Goal: Information Seeking & Learning: Find specific page/section

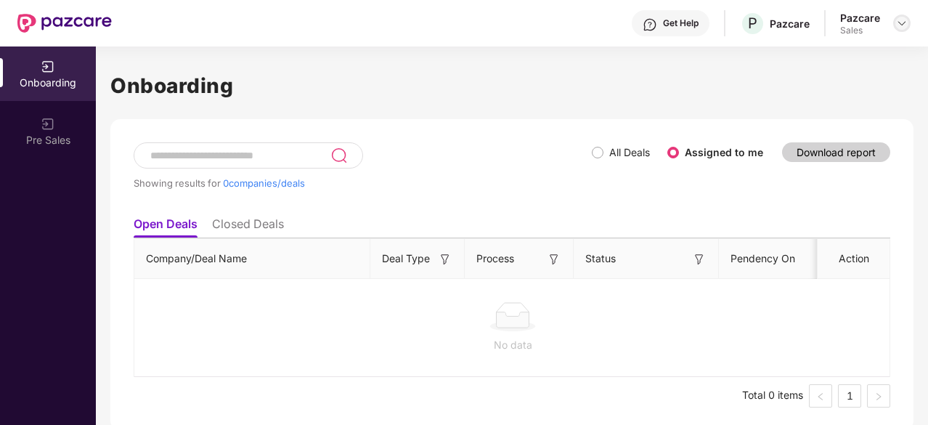
click at [898, 21] on img at bounding box center [902, 23] width 12 height 12
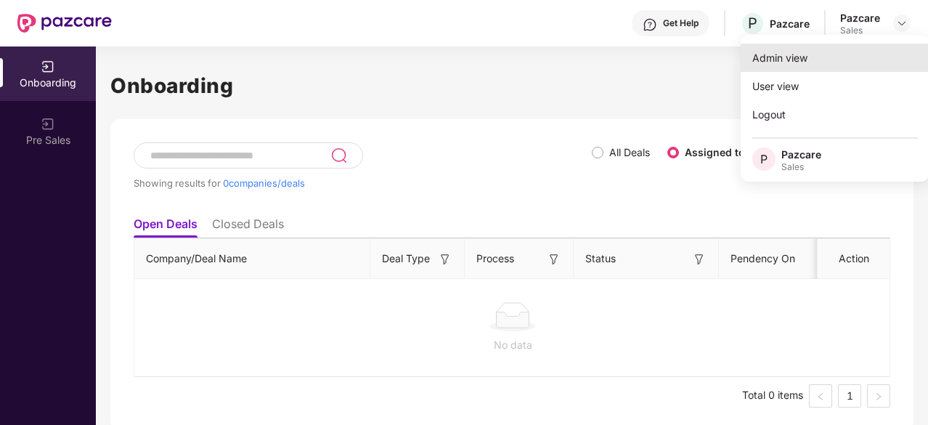
click at [839, 68] on div "Admin view" at bounding box center [834, 58] width 189 height 28
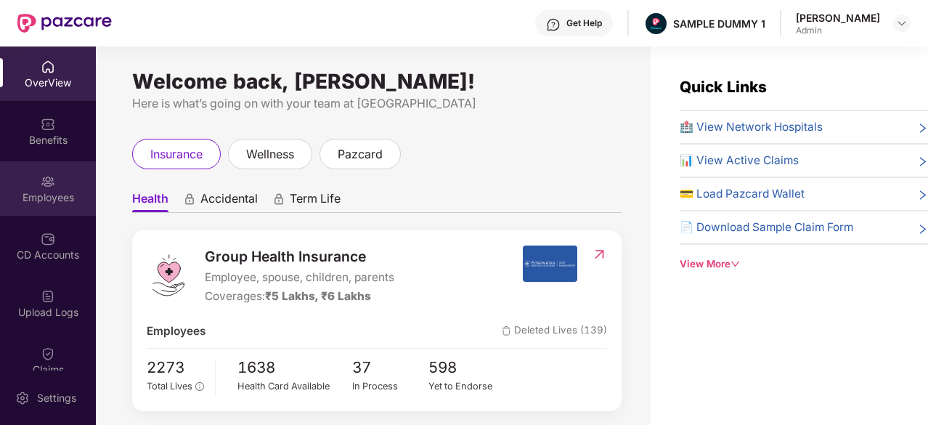
click at [59, 190] on div "Employees" at bounding box center [48, 197] width 96 height 15
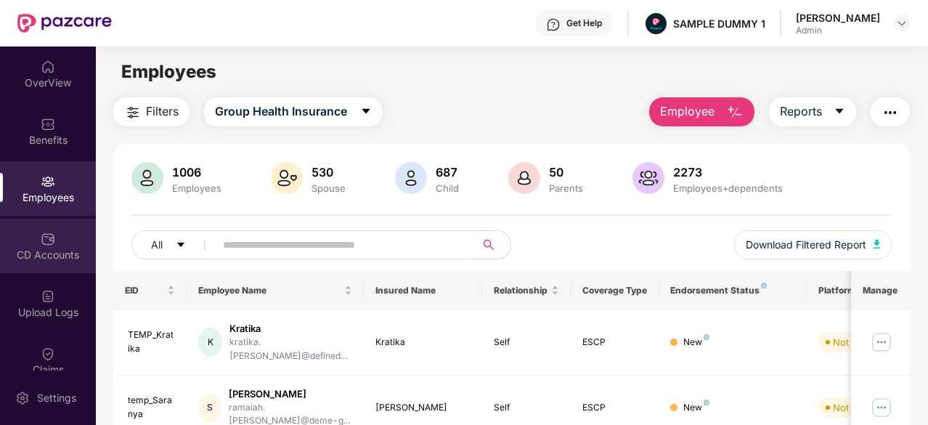
click at [86, 240] on div "CD Accounts" at bounding box center [48, 245] width 96 height 54
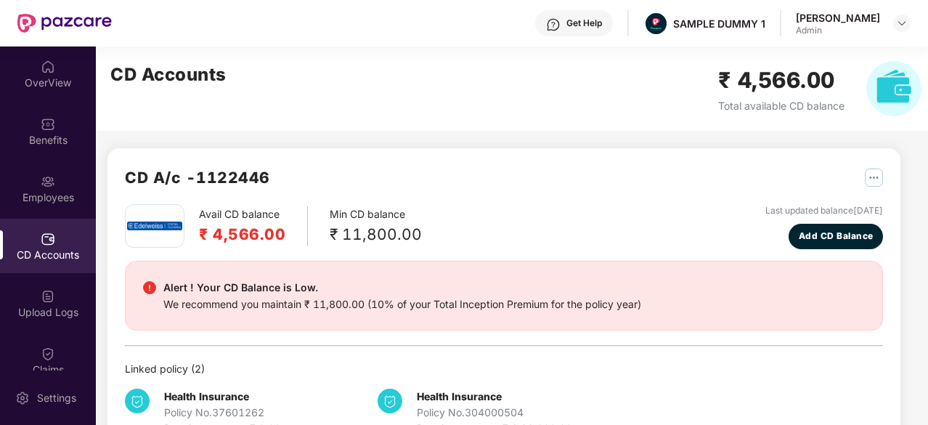
scroll to position [45, 0]
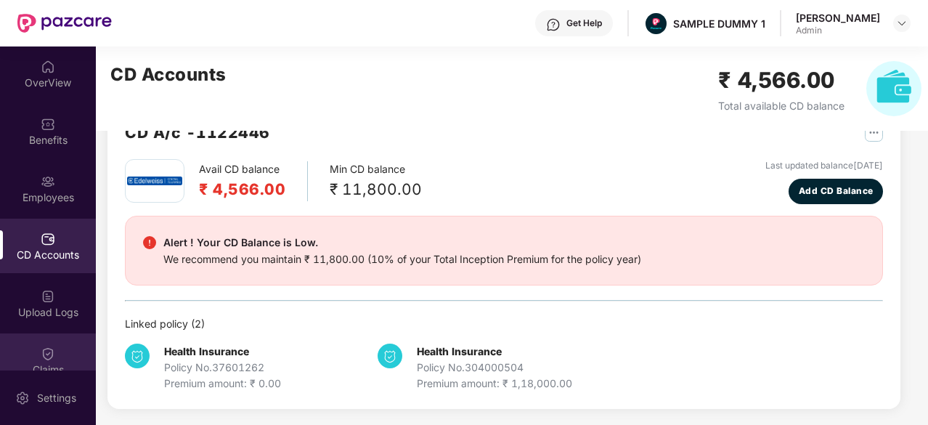
click at [59, 347] on div "Claims" at bounding box center [48, 360] width 96 height 54
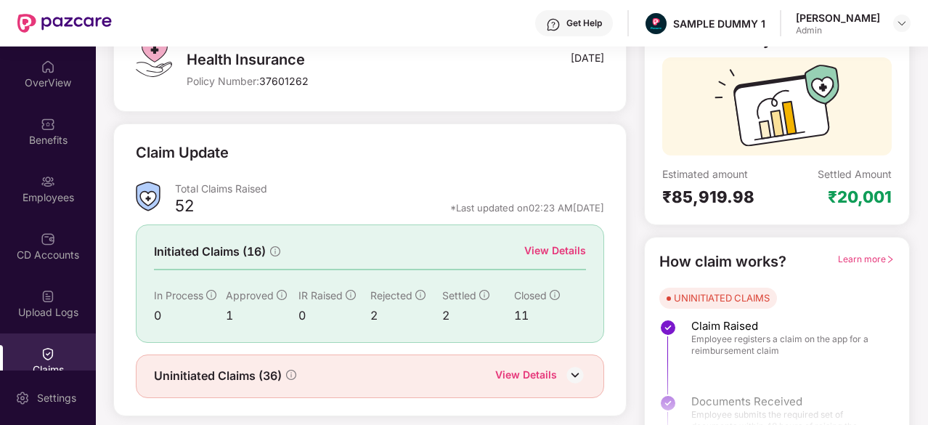
scroll to position [142, 0]
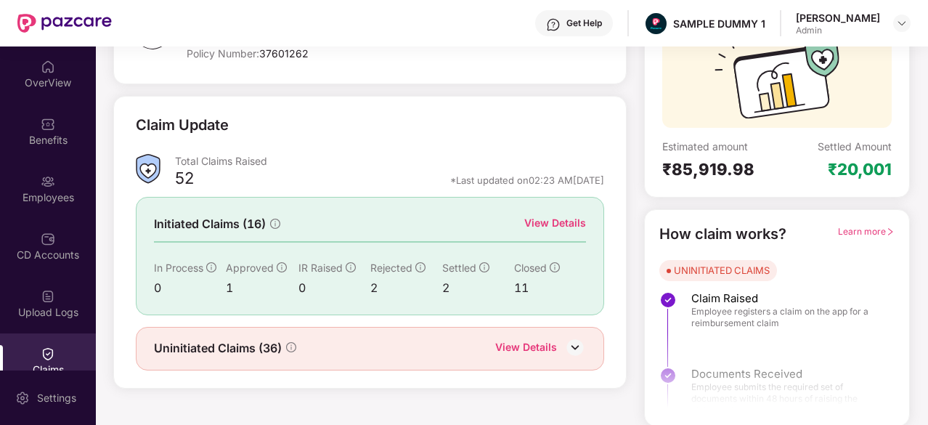
click at [529, 217] on div "View Details" at bounding box center [555, 223] width 62 height 16
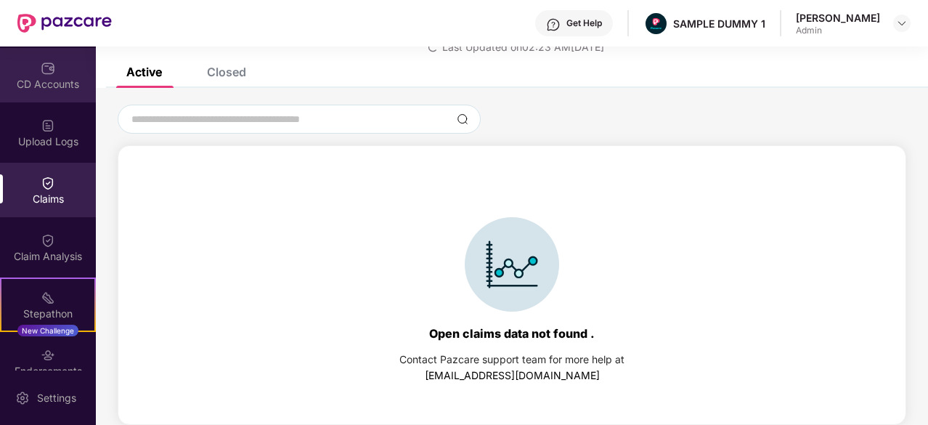
scroll to position [172, 0]
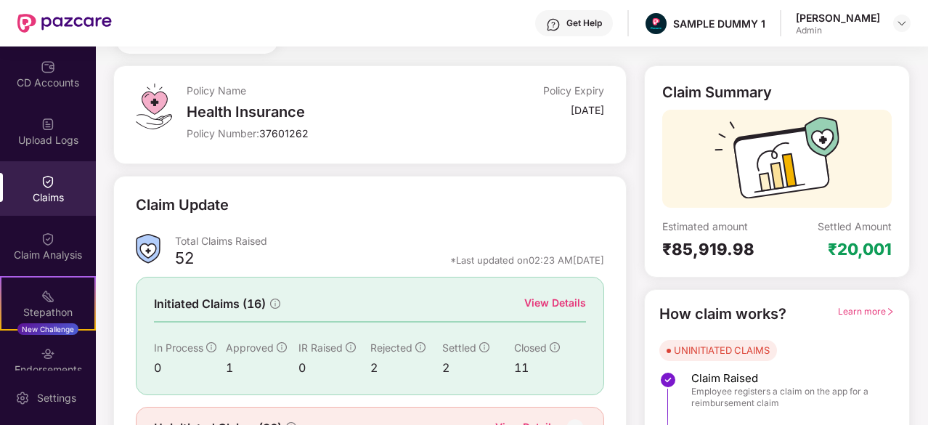
scroll to position [142, 0]
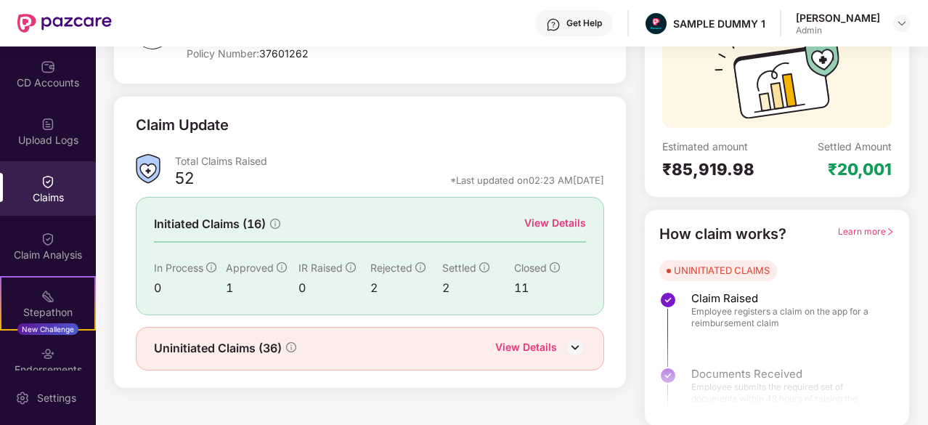
click at [512, 340] on div "View Details" at bounding box center [526, 348] width 62 height 19
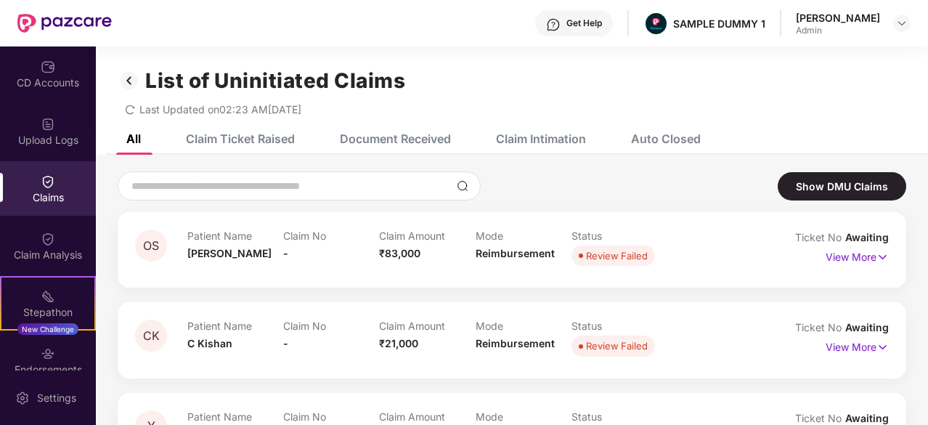
scroll to position [46, 0]
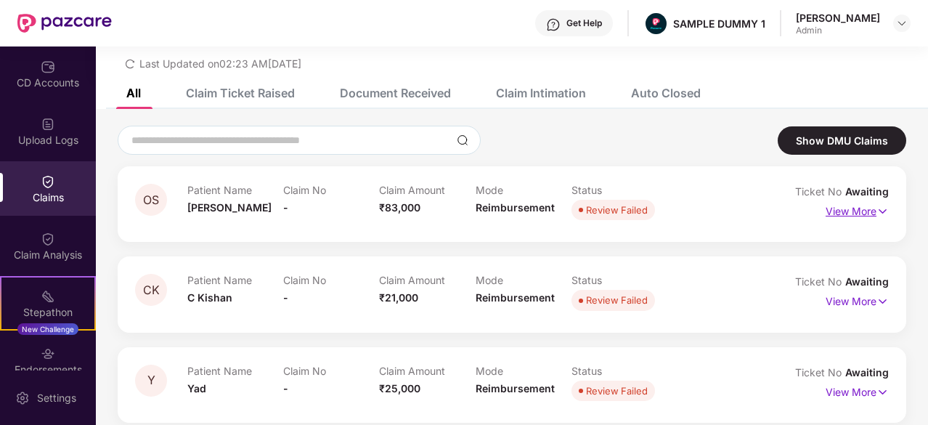
click at [870, 205] on p "View More" at bounding box center [856, 210] width 63 height 20
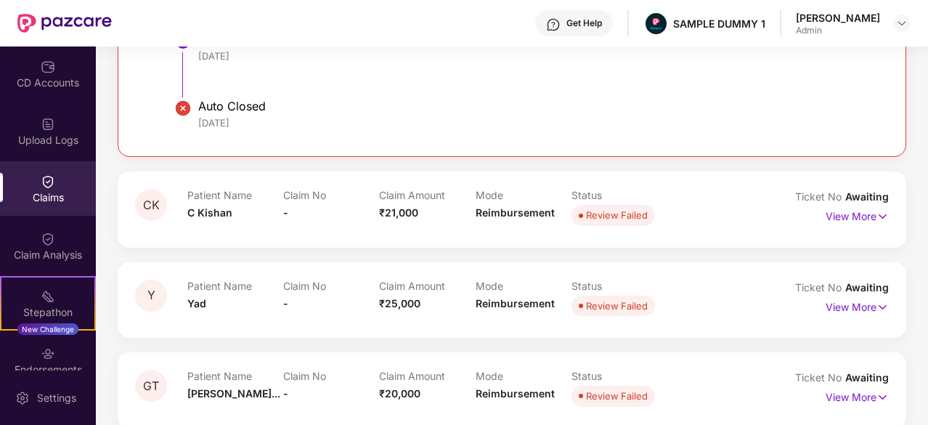
scroll to position [467, 0]
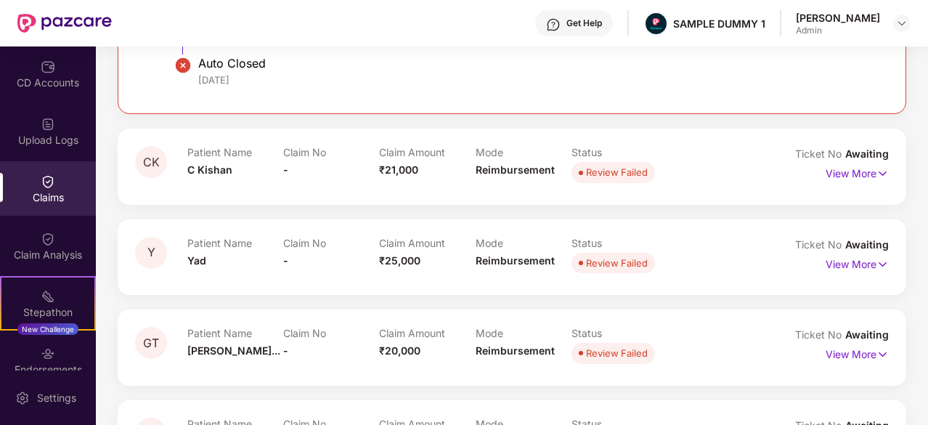
click at [661, 146] on p "Status" at bounding box center [619, 152] width 96 height 12
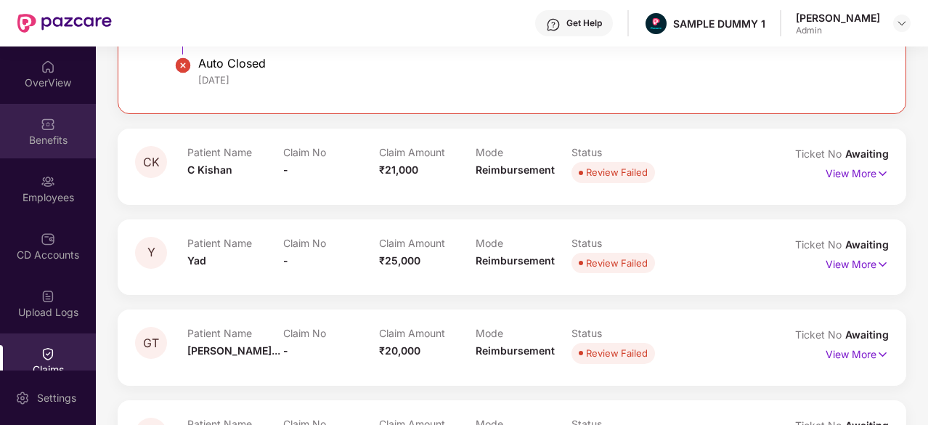
click at [52, 118] on img at bounding box center [48, 124] width 15 height 15
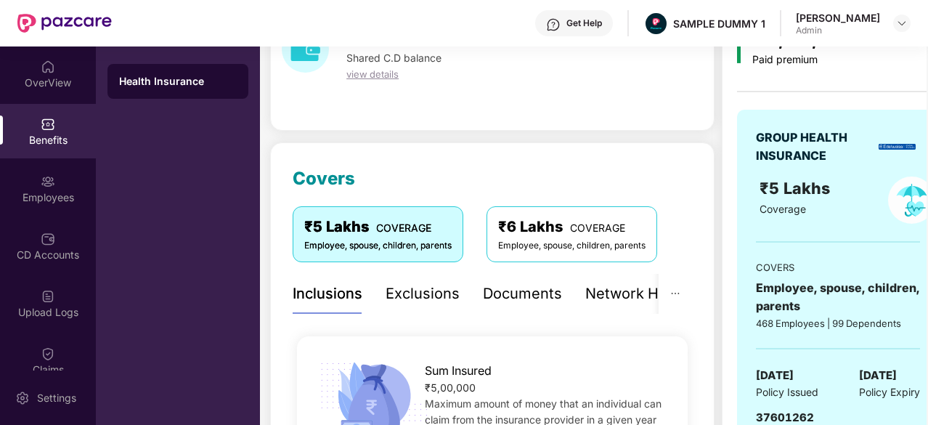
scroll to position [89, 0]
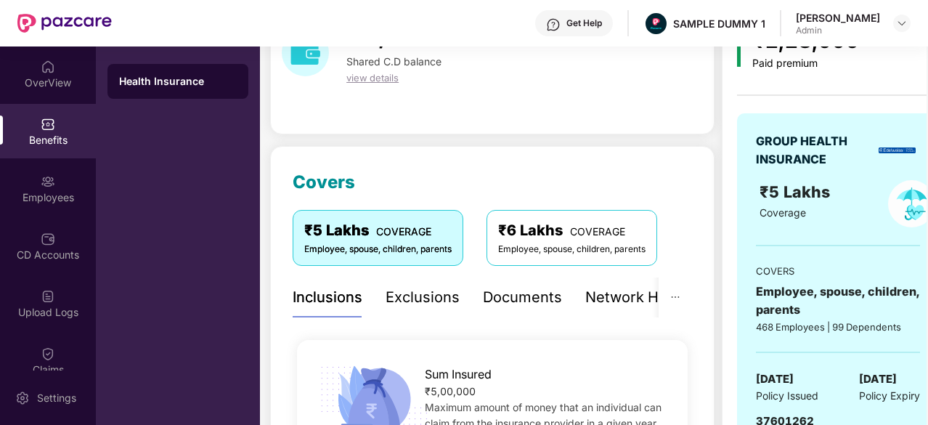
click at [645, 298] on div "Network Hospitals" at bounding box center [648, 297] width 127 height 23
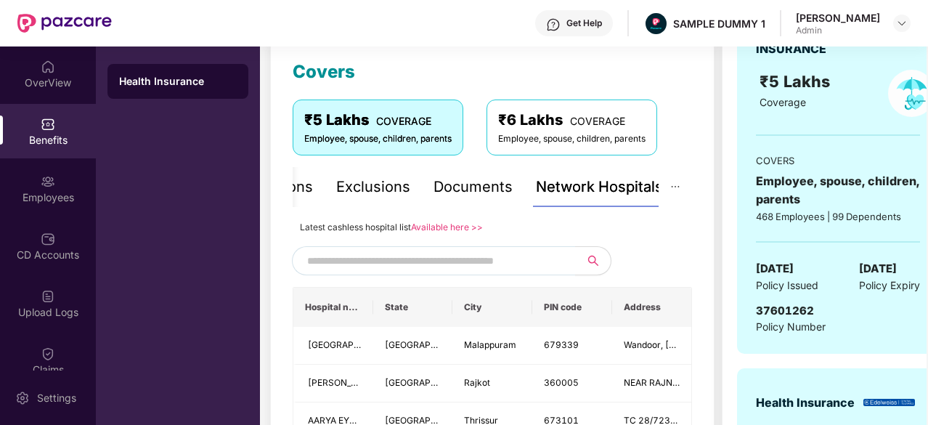
scroll to position [274, 0]
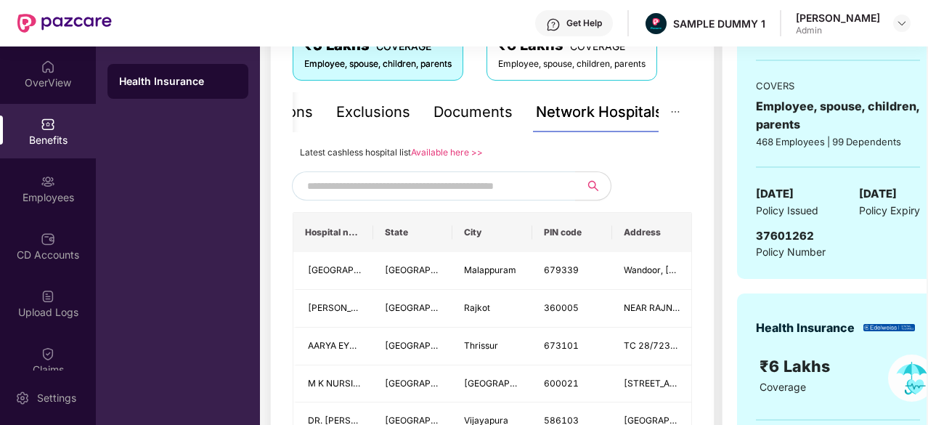
click at [483, 187] on input "text" at bounding box center [431, 186] width 248 height 22
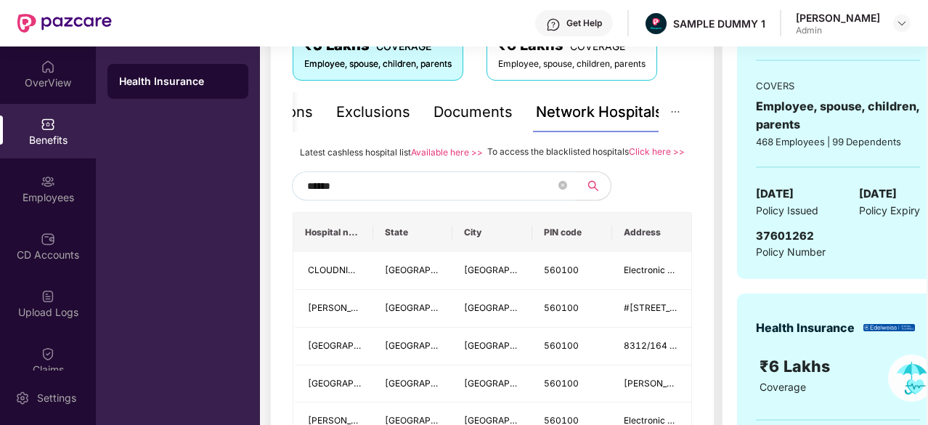
type input "******"
click at [569, 200] on span "******" at bounding box center [433, 185] width 283 height 29
click at [567, 200] on span "******" at bounding box center [433, 185] width 283 height 29
click at [560, 189] on icon "close-circle" at bounding box center [562, 185] width 9 height 9
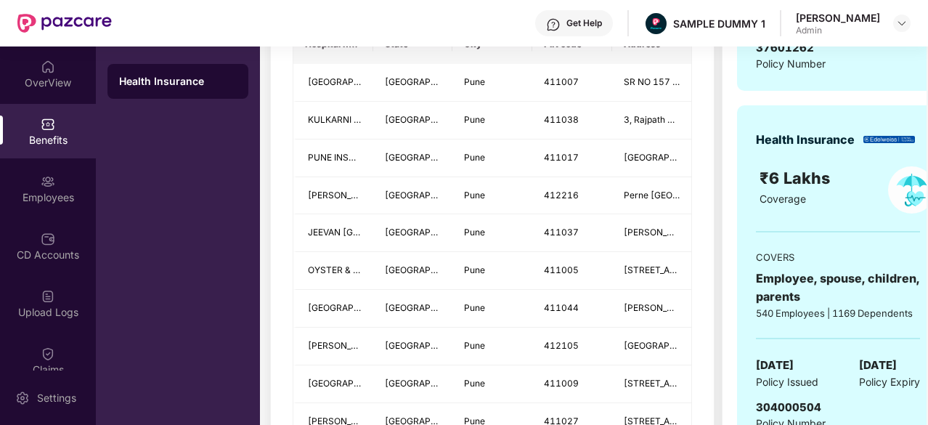
scroll to position [463, 0]
type input "****"
click at [62, 129] on div "Benefits" at bounding box center [48, 131] width 96 height 54
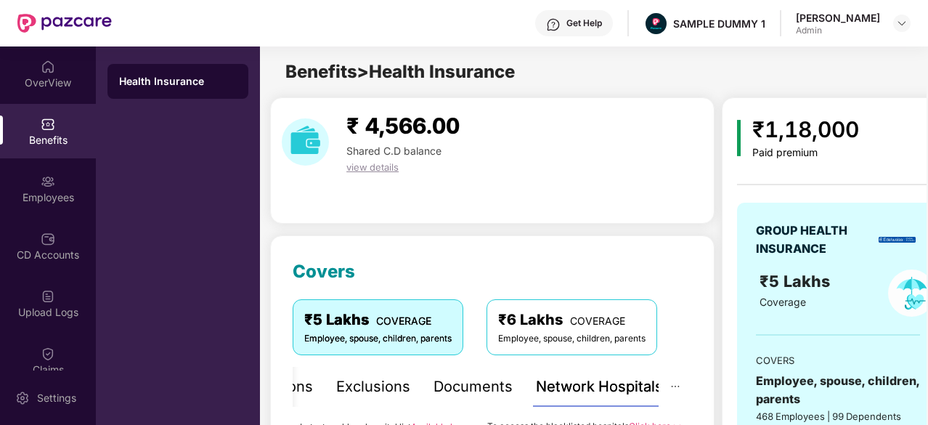
scroll to position [134, 0]
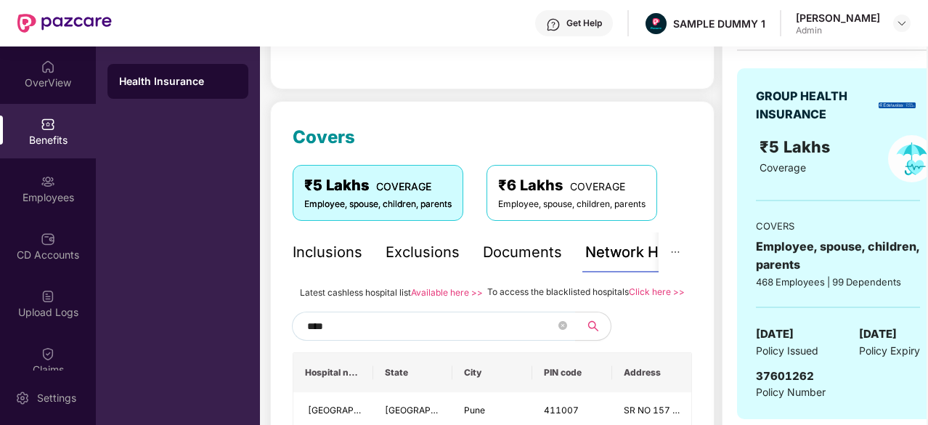
click at [347, 255] on div "Inclusions" at bounding box center [328, 252] width 70 height 23
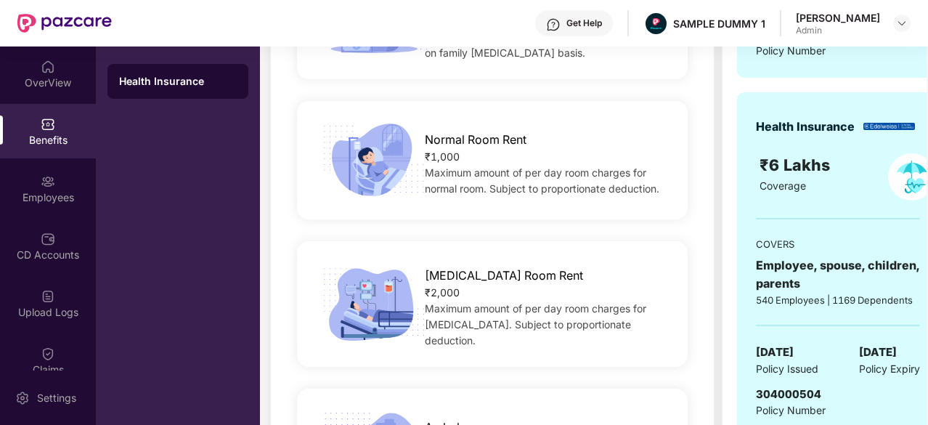
scroll to position [478, 0]
